Goal: Information Seeking & Learning: Learn about a topic

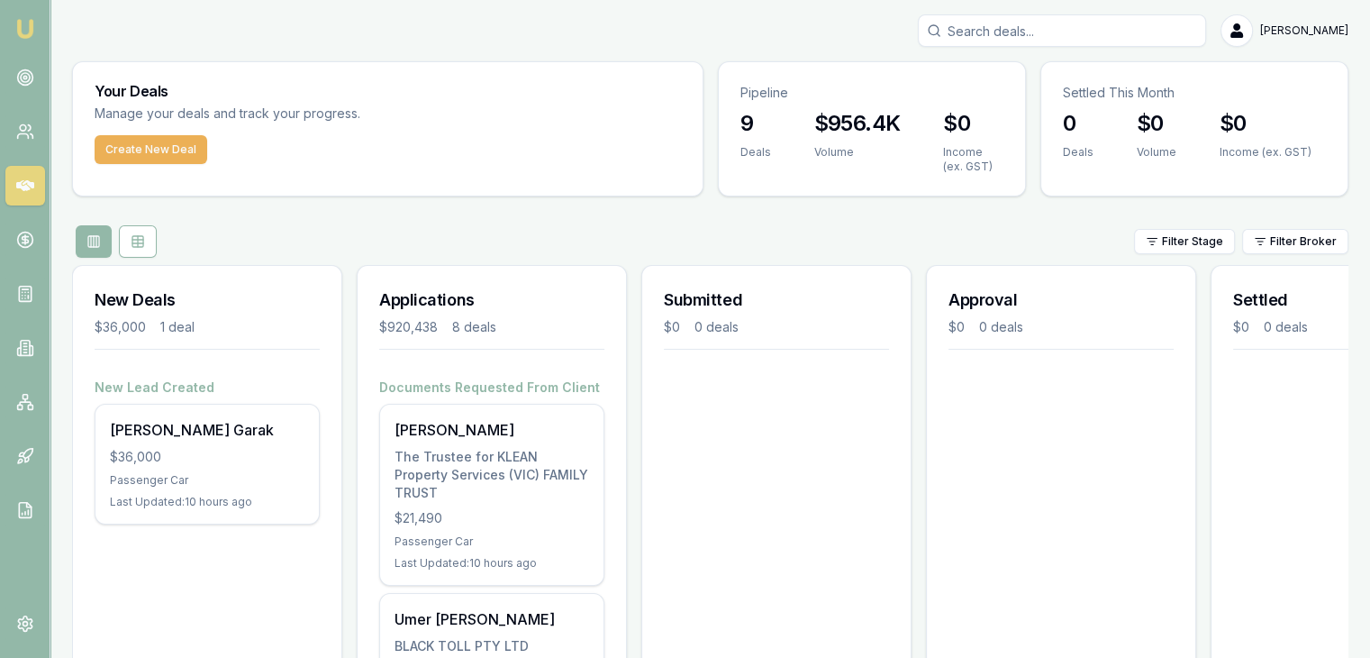
click at [19, 33] on img at bounding box center [25, 29] width 22 height 22
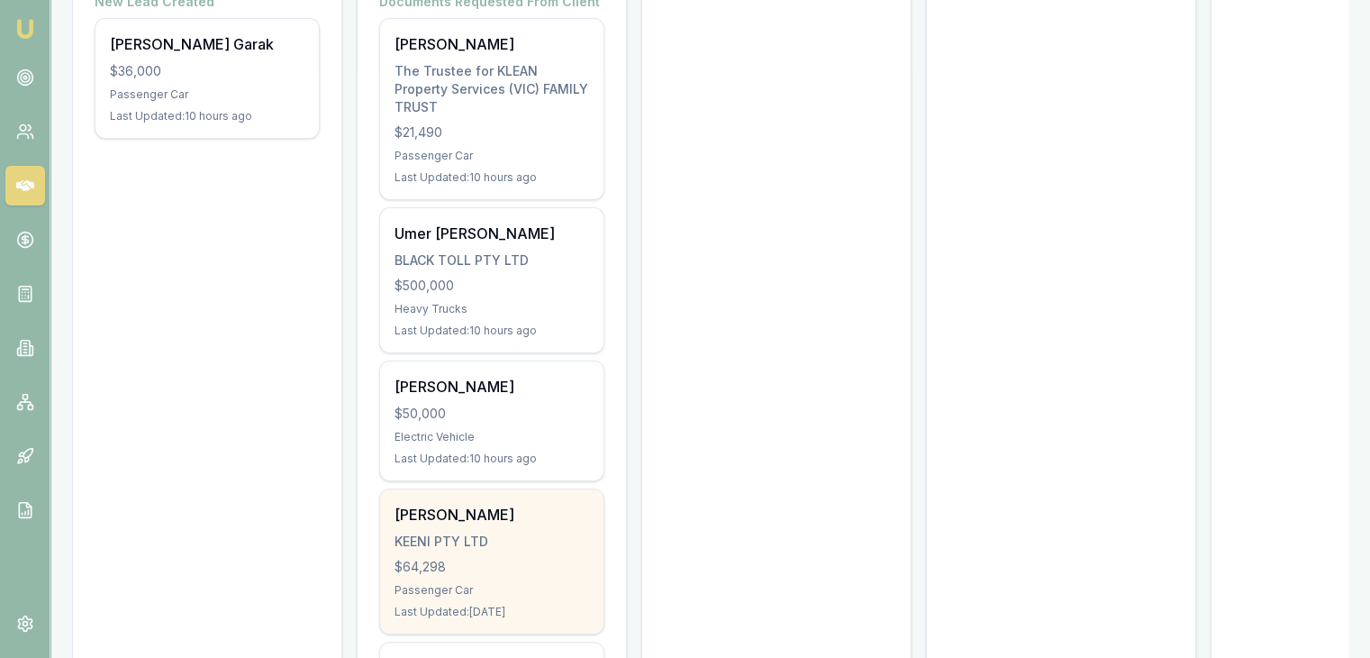
scroll to position [382, 0]
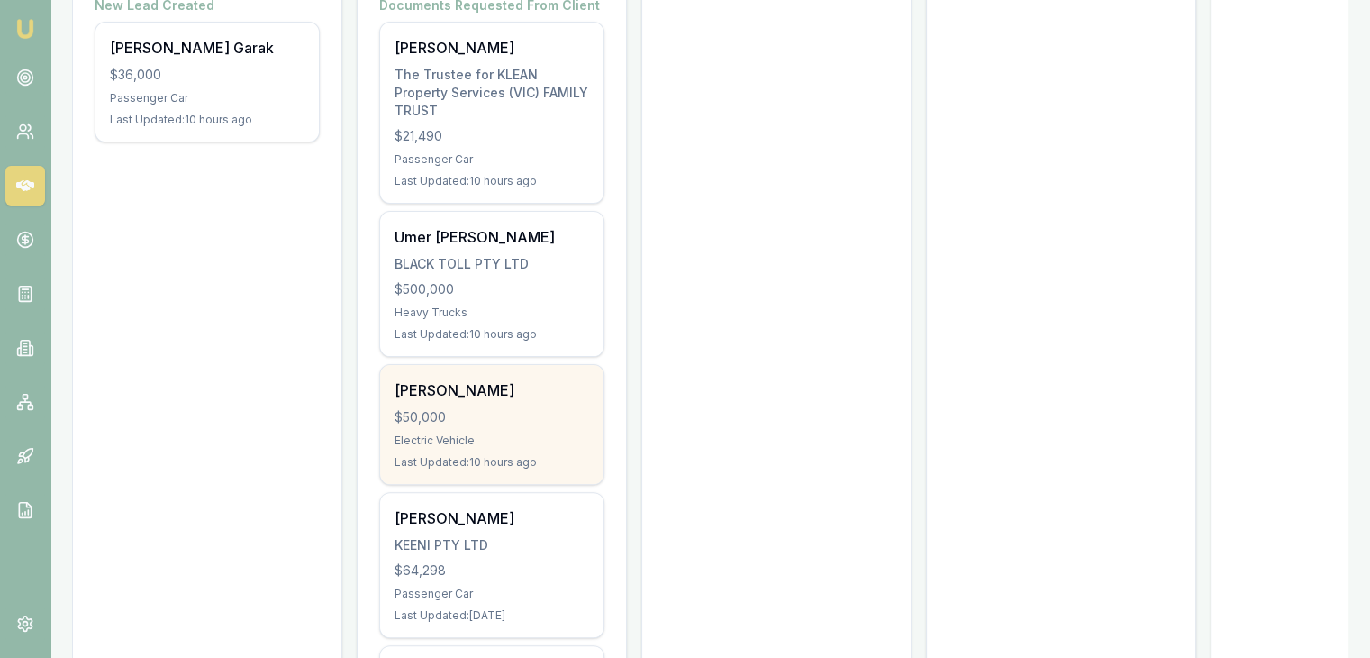
click at [443, 379] on div "[PERSON_NAME]" at bounding box center [492, 390] width 195 height 22
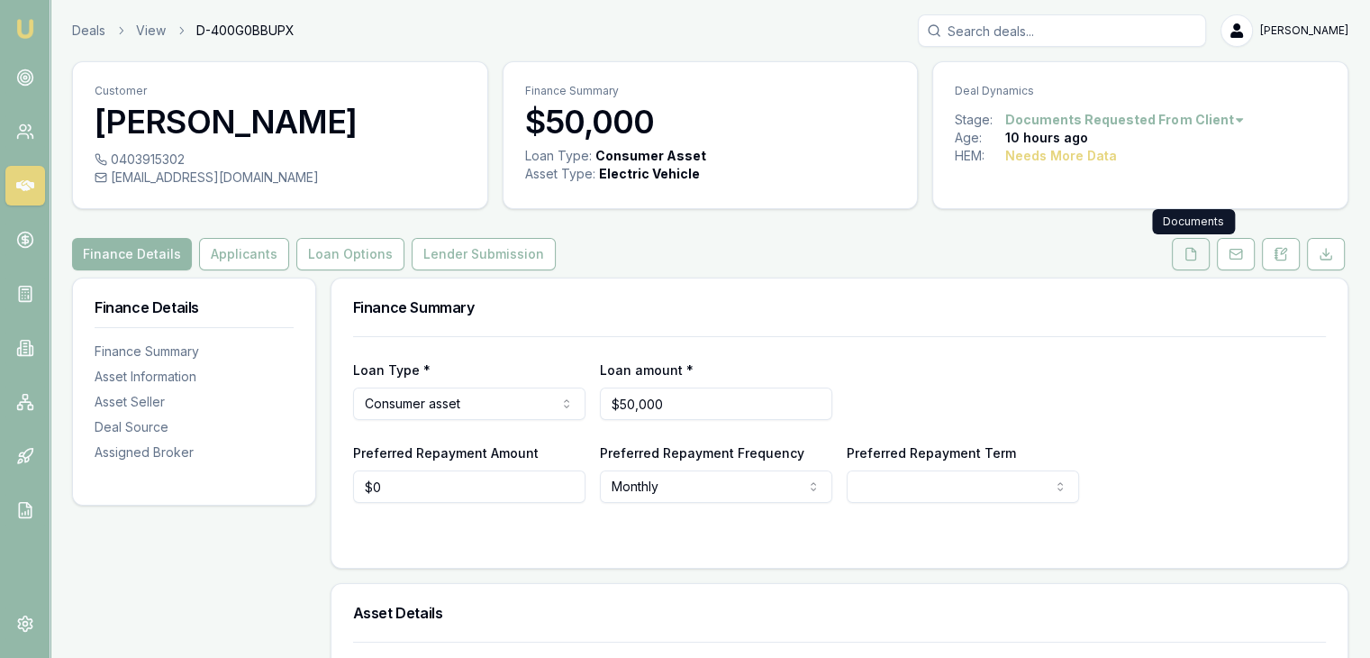
click at [1180, 257] on button at bounding box center [1191, 254] width 38 height 32
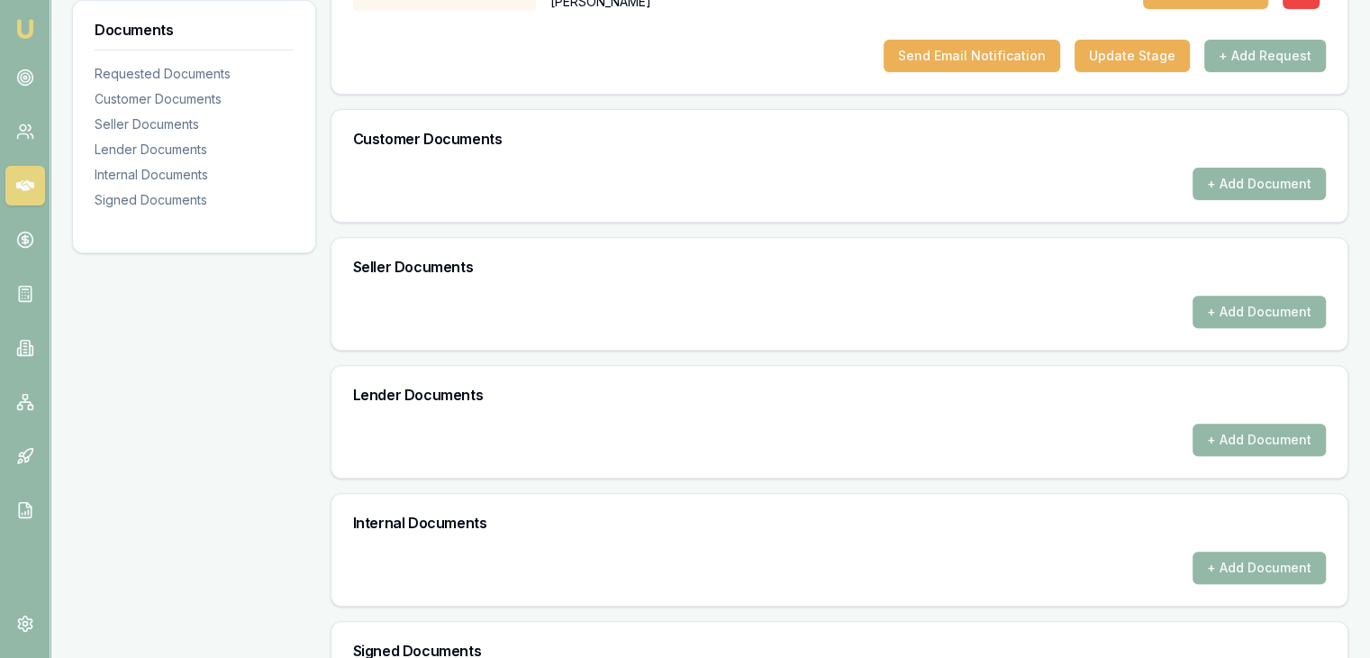
scroll to position [641, 0]
